Goal: Task Accomplishment & Management: Use online tool/utility

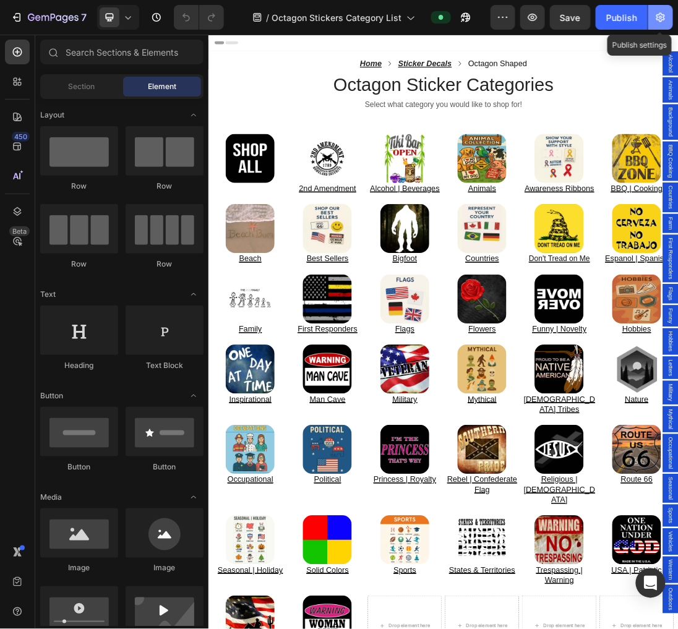
click at [659, 10] on button "button" at bounding box center [660, 17] width 25 height 25
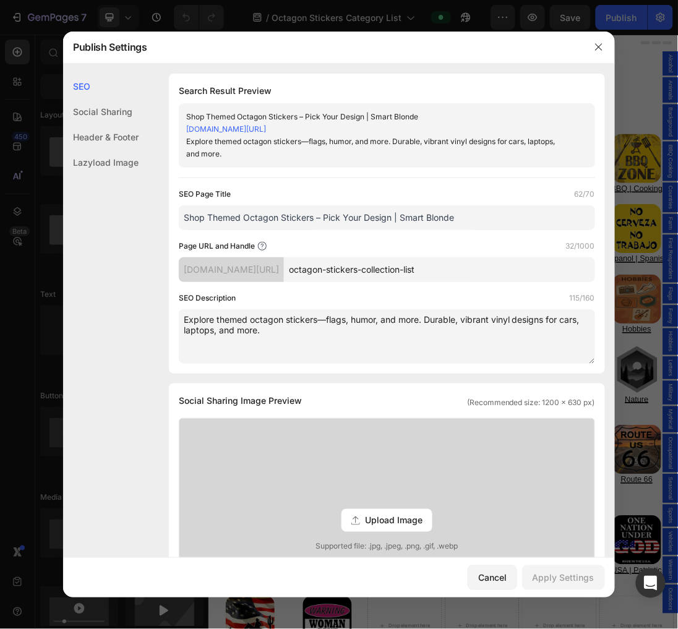
drag, startPoint x: 458, startPoint y: 224, endPoint x: 56, endPoint y: 198, distance: 402.7
click at [56, 198] on div "Publish Settings SEO Social Sharing Header & Footer Lazyload Image SEO Search R…" at bounding box center [339, 314] width 678 height 629
paste input "Octagon Shaped Stickers | Shop by Theme & Category"
click at [332, 215] on input "Octagon Shaped Stickers | Shop by Theme & Category | Smart Blonde" at bounding box center [387, 217] width 416 height 25
click at [322, 215] on input "Octagon Shaped Stickers | Theme & Category | Smart Blonde" at bounding box center [387, 217] width 416 height 25
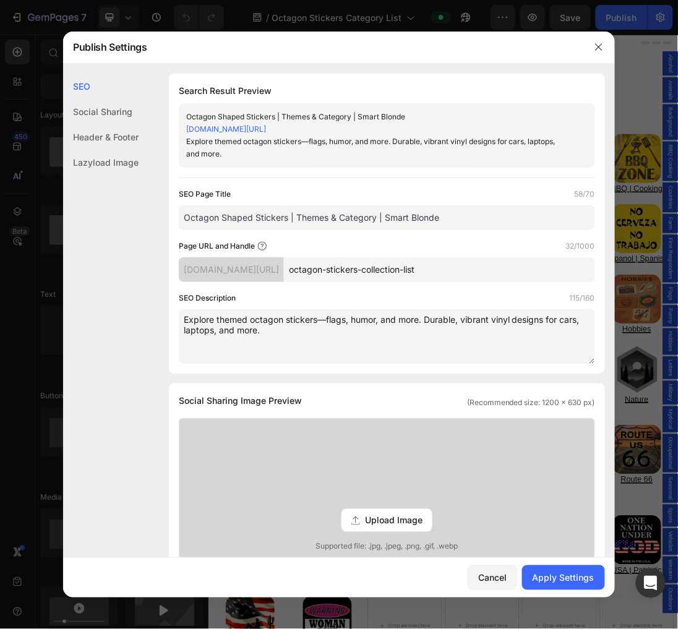
click at [374, 215] on input "Octagon Shaped Stickers | Themes & Category | Smart Blonde" at bounding box center [387, 217] width 416 height 25
type input "Octagon Shaped Stickers | Themes & Categories | Smart Blonde"
drag, startPoint x: 311, startPoint y: 345, endPoint x: 95, endPoint y: 273, distance: 227.6
click at [97, 275] on div "SEO Social Sharing Header & Footer Lazyload Image SEO Search Result Preview Oct…" at bounding box center [338, 578] width 551 height 1008
paste textarea "Browse octagon shaped stickers by theme and category. From stop sign styles to …"
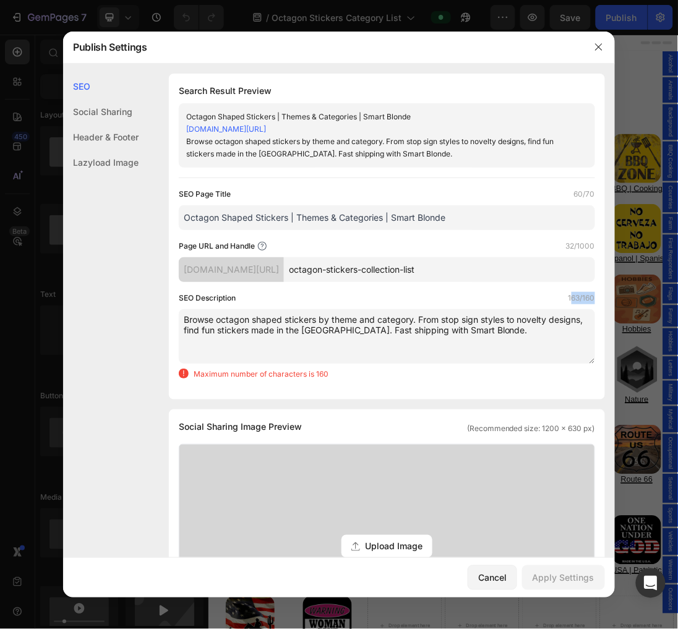
drag, startPoint x: 582, startPoint y: 297, endPoint x: 560, endPoint y: 298, distance: 22.3
click at [568, 298] on label "163/160" at bounding box center [581, 298] width 27 height 12
click at [568, 297] on label "163/160" at bounding box center [581, 298] width 27 height 12
click at [526, 317] on textarea "Browse octagon shaped stickers by theme and category. From stop sign styles to …" at bounding box center [387, 336] width 416 height 54
drag, startPoint x: 214, startPoint y: 328, endPoint x: 421, endPoint y: 314, distance: 207.6
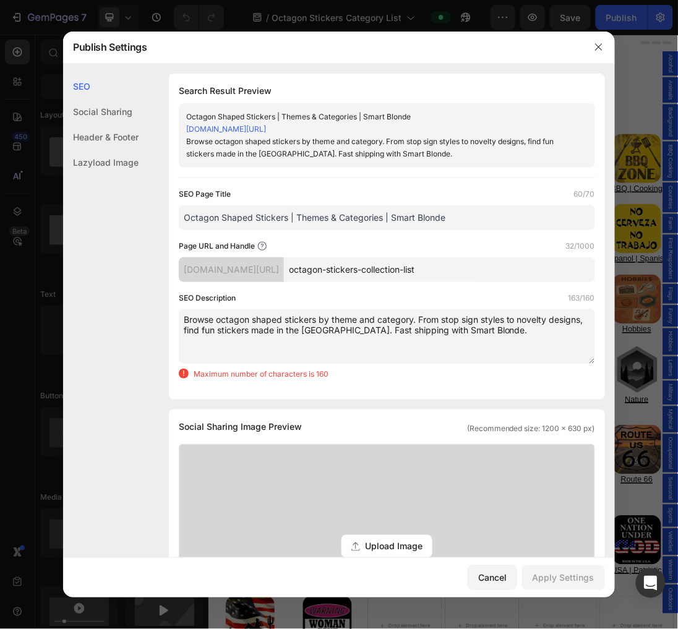
click at [421, 314] on textarea "Browse octagon shaped stickers by theme and category. From stop sign styles to …" at bounding box center [387, 336] width 416 height 54
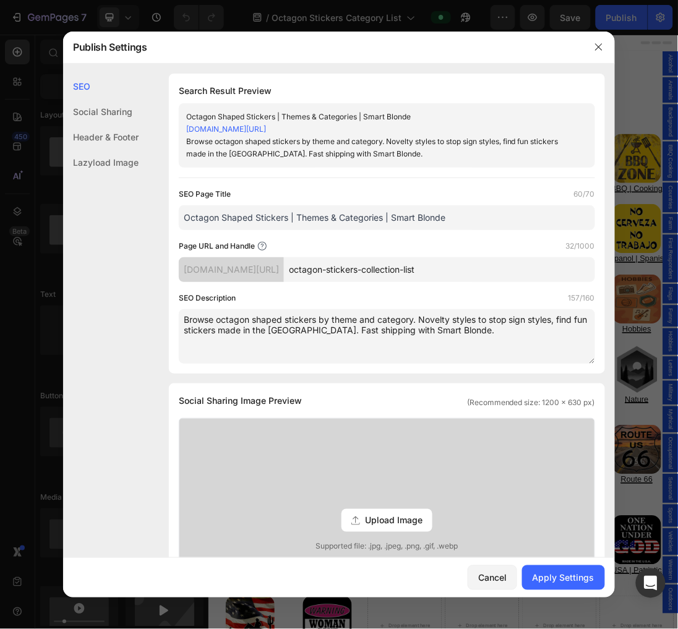
click at [464, 322] on textarea "Browse octagon shaped stickers by theme and category. Novelty styles to stop si…" at bounding box center [387, 336] width 416 height 54
type textarea "Browse octagon shaped stickers by theme and category. Novelty designs to stop s…"
click at [553, 578] on div "Apply Settings" at bounding box center [563, 577] width 62 height 13
click at [639, 238] on div at bounding box center [339, 314] width 678 height 629
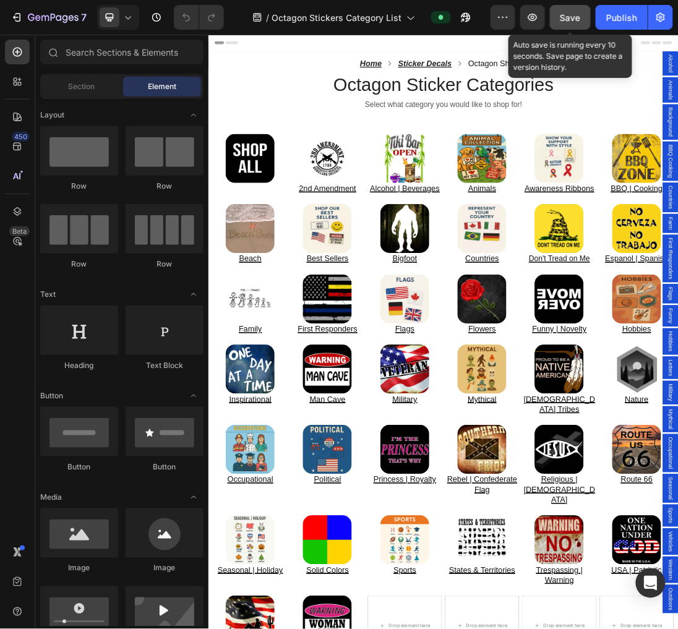
click at [573, 6] on button "Save" at bounding box center [570, 17] width 41 height 25
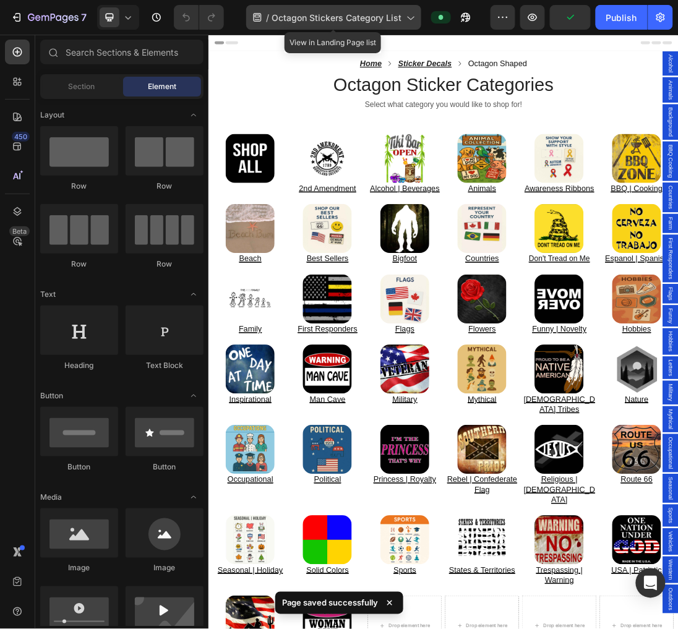
click at [344, 14] on span "Octagon Stickers Category List" at bounding box center [336, 17] width 130 height 13
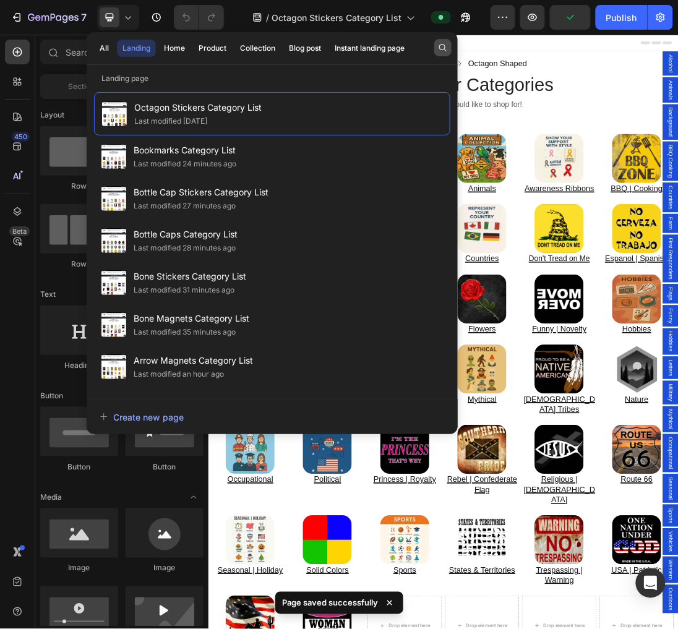
click at [440, 43] on icon "button" at bounding box center [443, 48] width 10 height 10
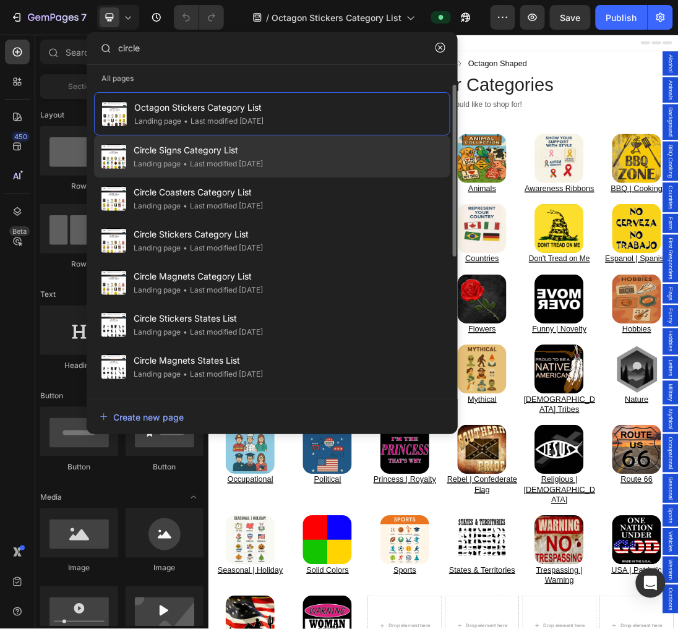
type input "circle"
click at [258, 155] on span "Circle Signs Category List" at bounding box center [198, 150] width 129 height 15
